Goal: Information Seeking & Learning: Learn about a topic

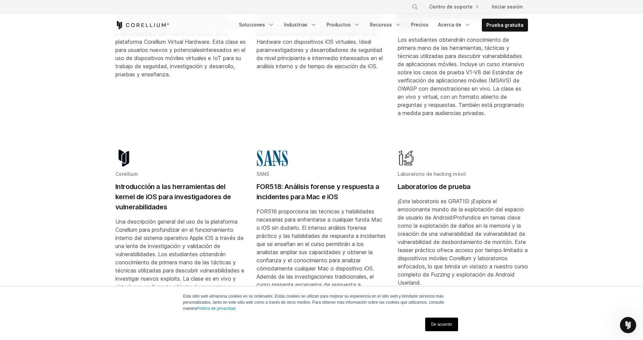
scroll to position [305, 0]
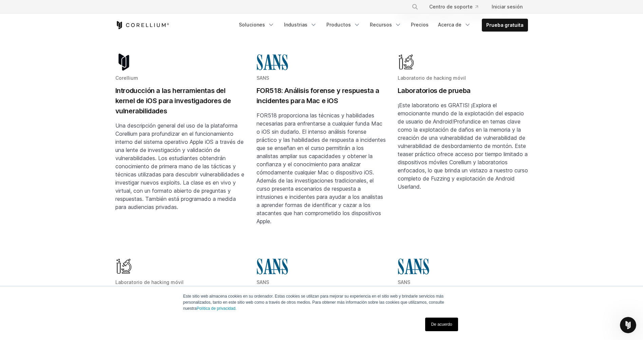
click at [436, 325] on link "De acuerdo" at bounding box center [441, 325] width 33 height 14
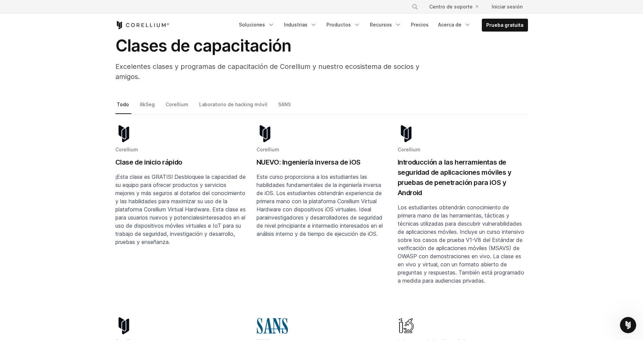
scroll to position [34, 0]
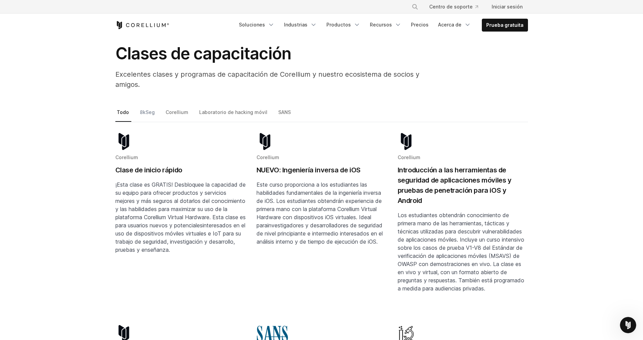
click at [143, 108] on link "8kSeg" at bounding box center [147, 115] width 19 height 14
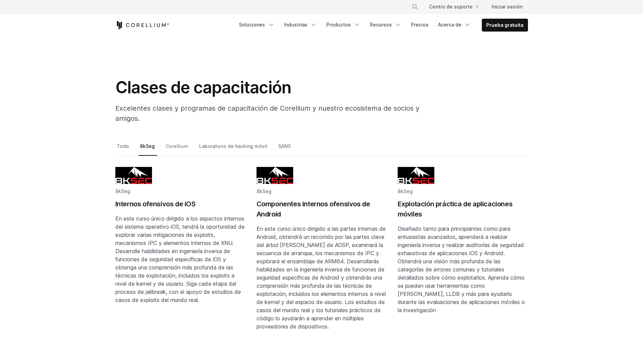
click at [170, 148] on link "Corellium" at bounding box center [177, 149] width 26 height 14
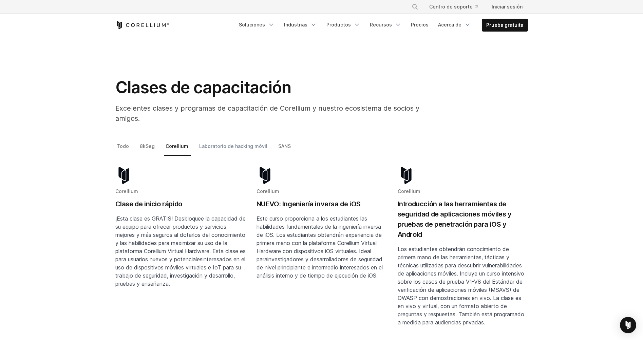
click at [209, 148] on link "Laboratorio de hacking móvil" at bounding box center [234, 149] width 72 height 14
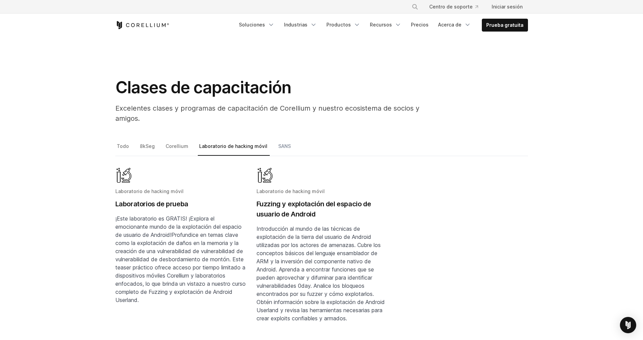
click at [277, 142] on link "SANS" at bounding box center [285, 149] width 16 height 14
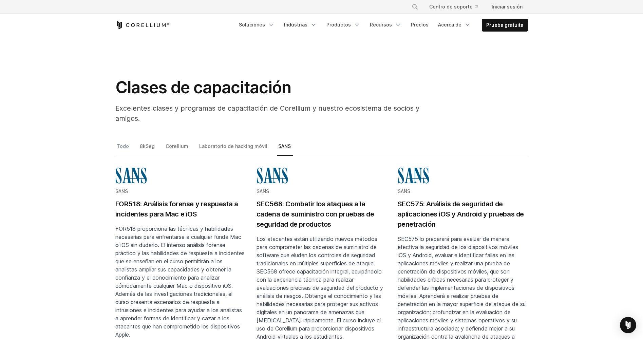
click at [119, 148] on link "Todo" at bounding box center [123, 149] width 16 height 14
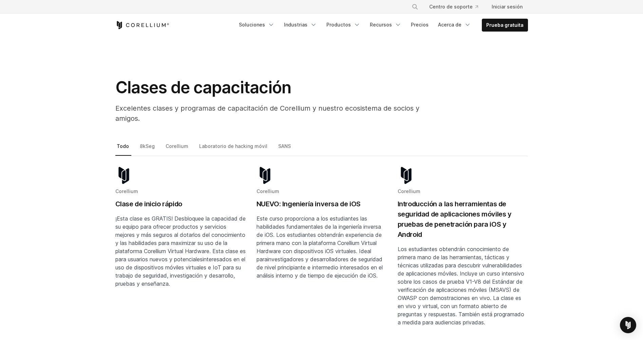
click at [134, 201] on h2 "Clase de inicio rápido" at bounding box center [180, 204] width 130 height 10
click at [142, 146] on link "8kSeg" at bounding box center [147, 149] width 19 height 14
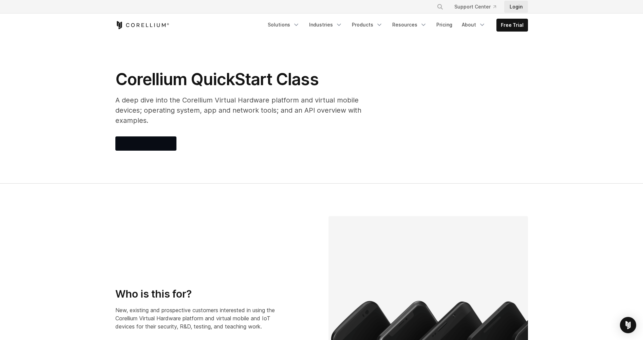
click at [514, 7] on link "Login" at bounding box center [516, 7] width 24 height 12
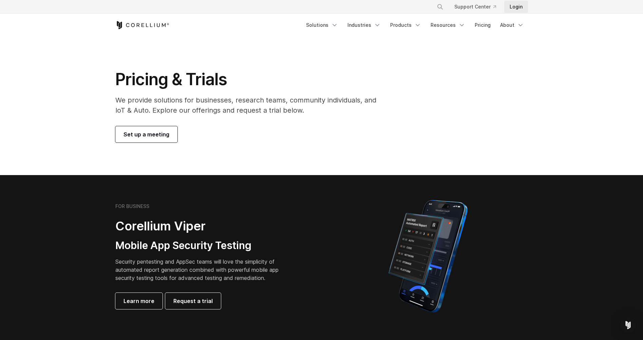
click at [520, 6] on link "Login" at bounding box center [516, 7] width 24 height 12
click at [161, 137] on span "Set up a meeting" at bounding box center [146, 134] width 46 height 8
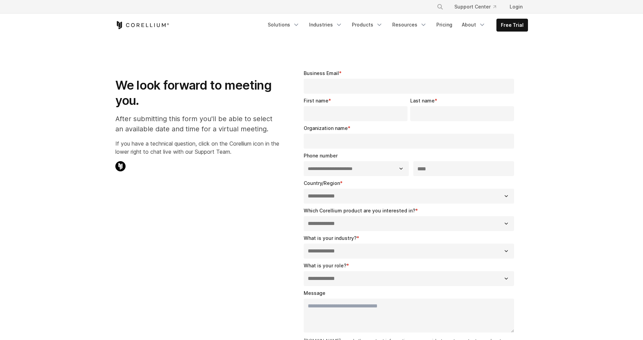
select select "**"
click at [336, 88] on input "Business Email *" at bounding box center [409, 86] width 211 height 15
click at [200, 128] on p "After submitting this form you'll be able to select an available date and time …" at bounding box center [197, 124] width 164 height 20
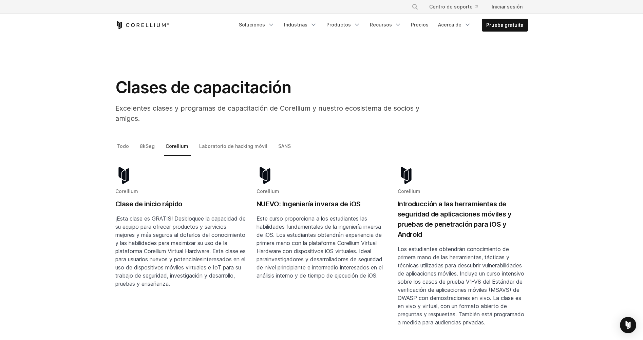
click at [128, 189] on span "Corellium" at bounding box center [126, 191] width 23 height 6
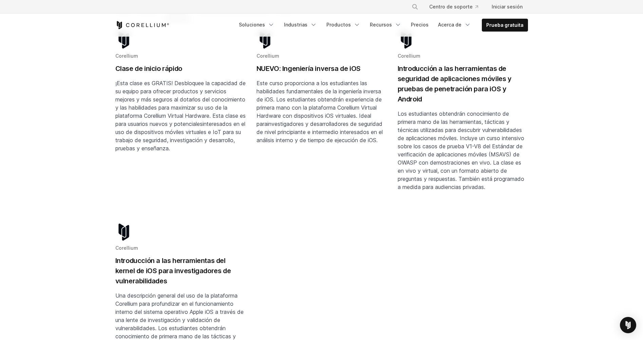
scroll to position [68, 0]
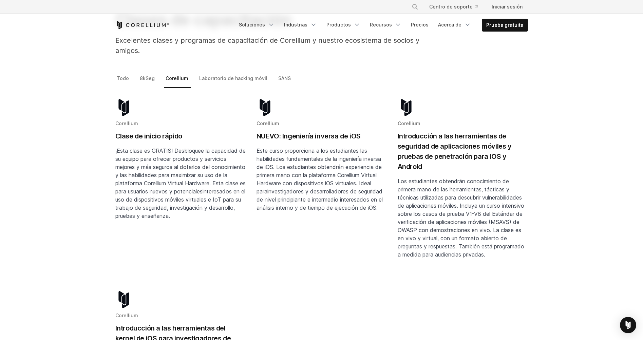
click at [280, 135] on h2 "NUEVO: Ingeniería inversa de iOS" at bounding box center [321, 136] width 130 height 10
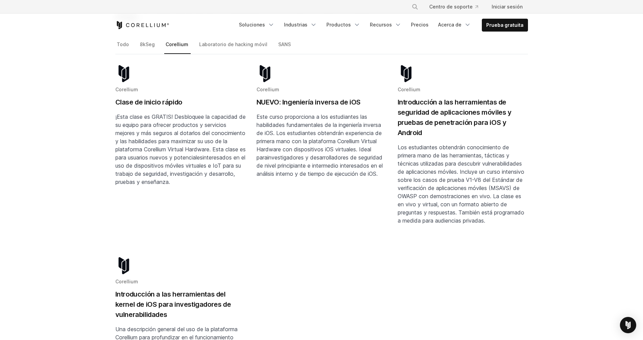
scroll to position [34, 0]
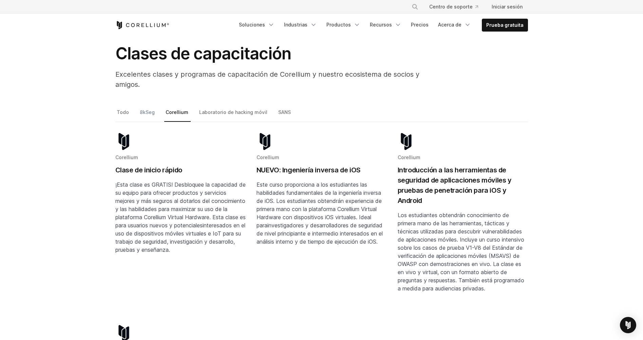
click at [143, 110] on link "8kSeg" at bounding box center [147, 115] width 19 height 14
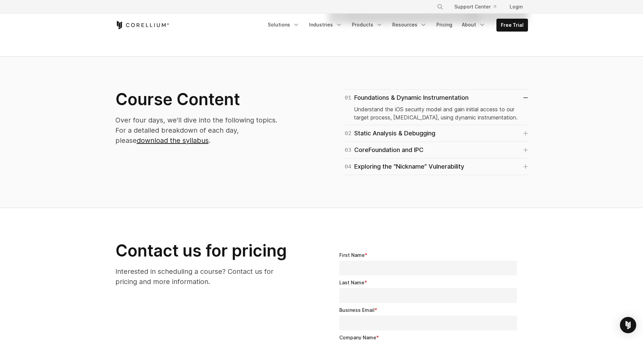
scroll to position [339, 0]
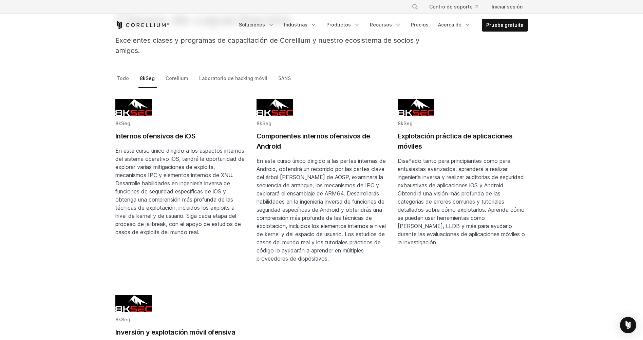
scroll to position [34, 0]
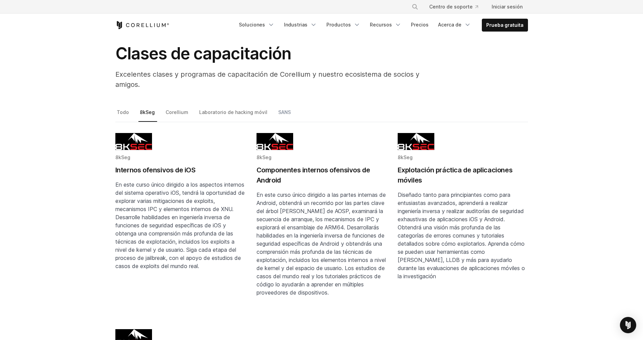
click at [285, 112] on link "SANS" at bounding box center [285, 115] width 16 height 14
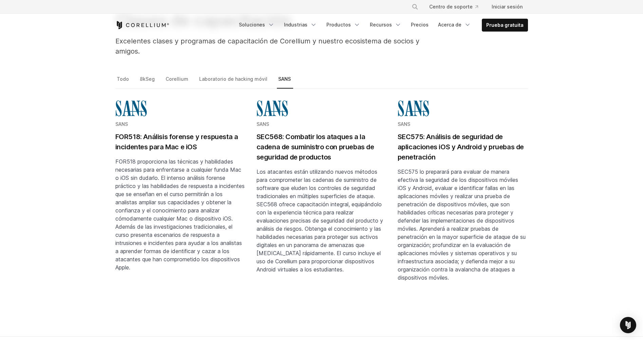
scroll to position [68, 0]
click at [419, 152] on h2 "SEC575: Análisis de seguridad de aplicaciones iOS y Android y pruebas de penetr…" at bounding box center [463, 146] width 130 height 31
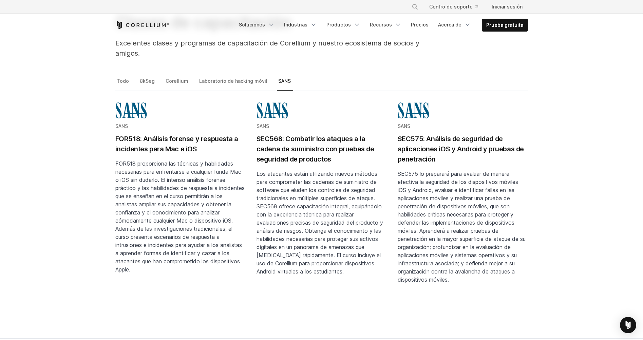
scroll to position [0, 0]
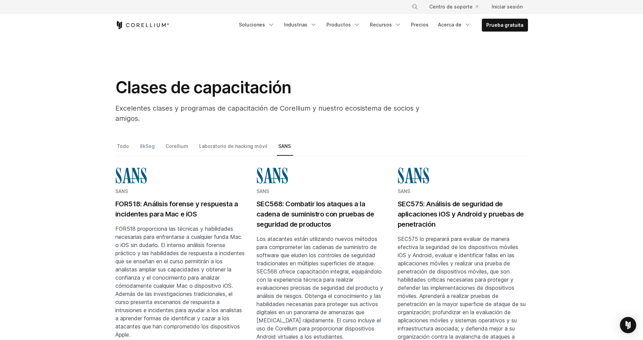
click at [146, 148] on link "8kSeg" at bounding box center [147, 149] width 19 height 14
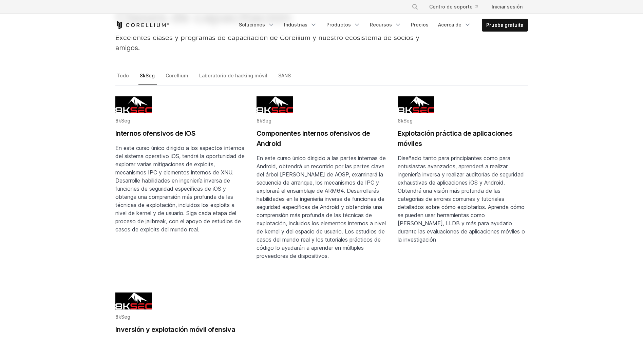
scroll to position [68, 0]
